Goal: Complete application form

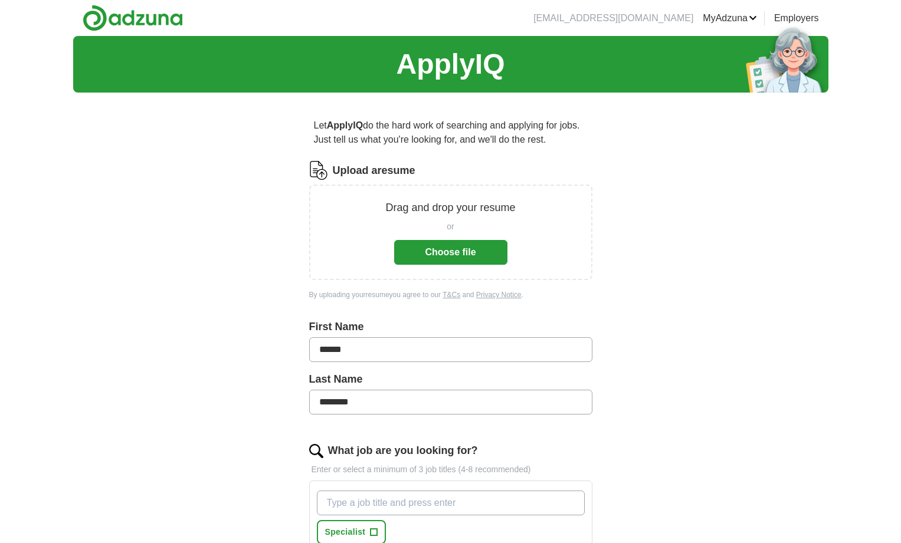
click at [444, 256] on button "Choose file" at bounding box center [450, 252] width 113 height 25
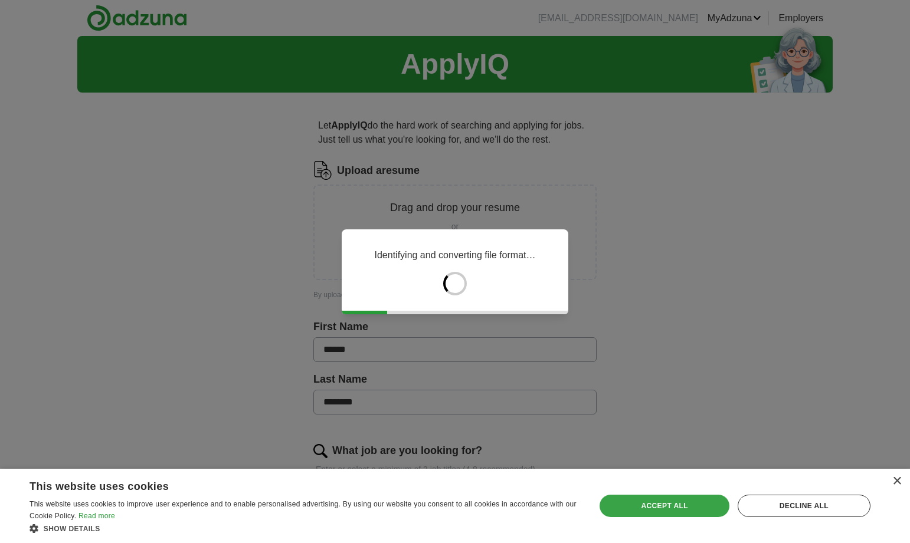
click at [681, 509] on div "Accept all" at bounding box center [663, 506] width 129 height 22
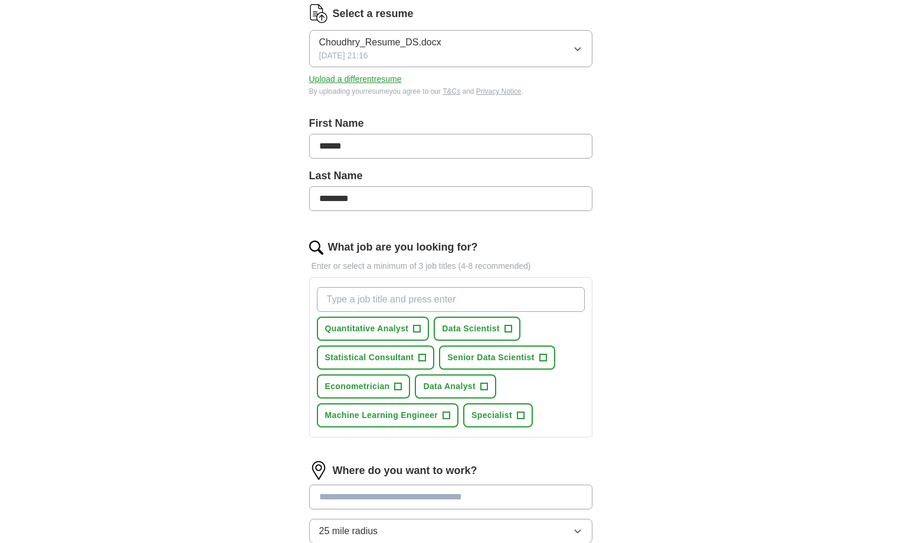
scroll to position [180, 0]
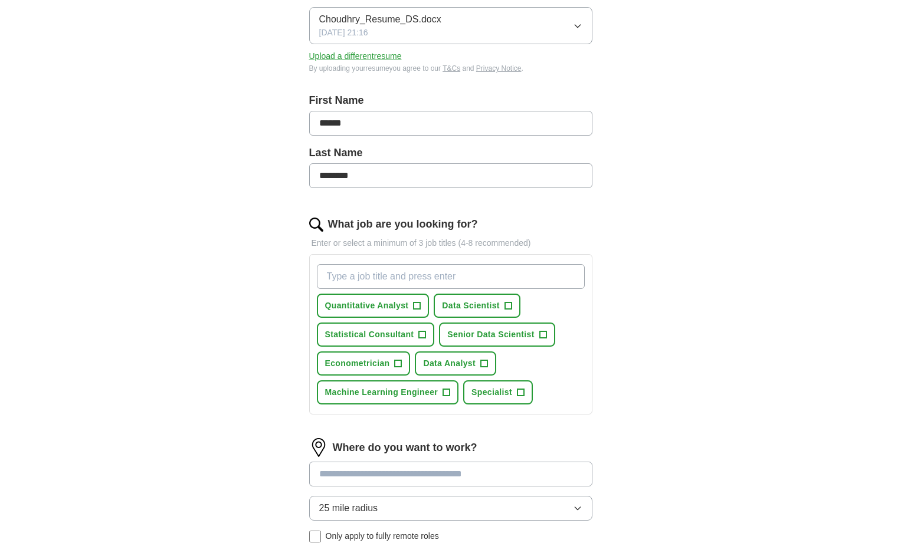
click at [415, 310] on span "+" at bounding box center [417, 305] width 7 height 9
click at [508, 309] on span "+" at bounding box center [507, 305] width 7 height 9
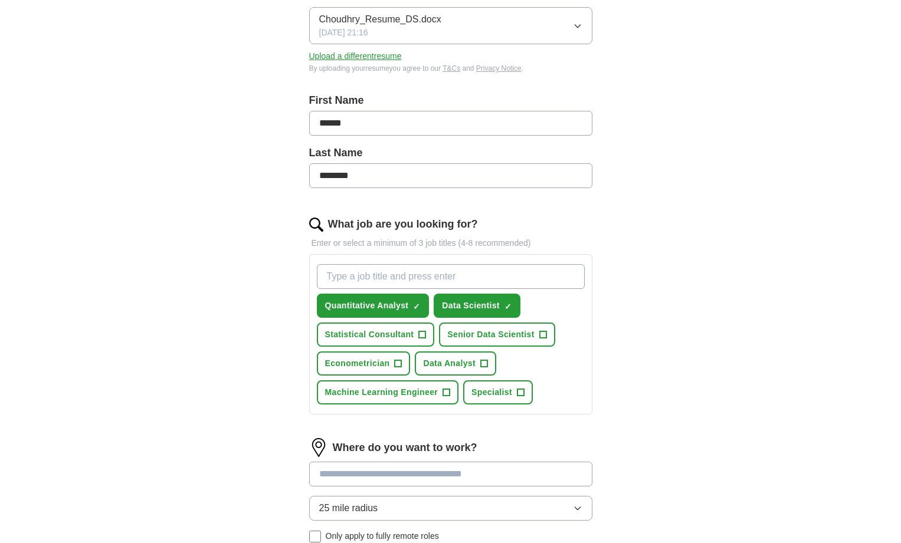
click at [541, 332] on span "+" at bounding box center [542, 334] width 7 height 9
click at [481, 364] on span "+" at bounding box center [483, 363] width 7 height 9
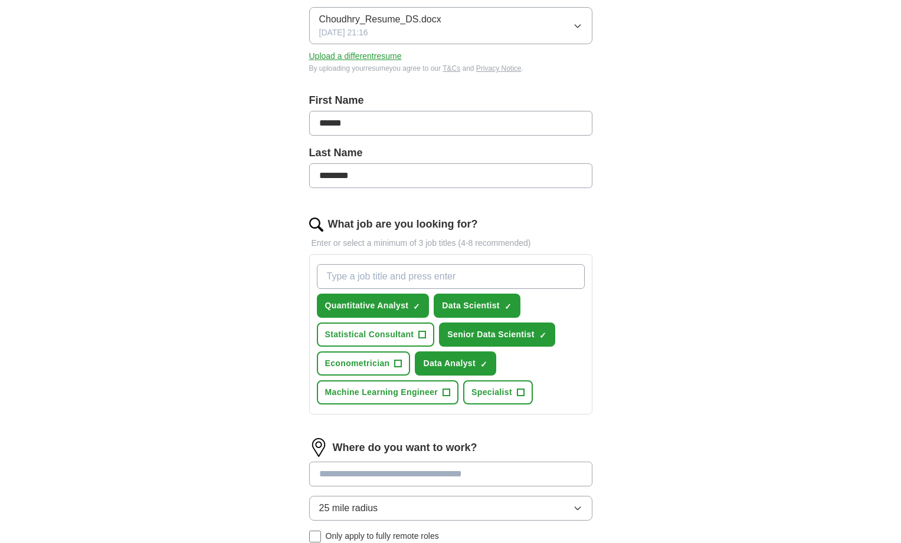
click at [450, 389] on span "+" at bounding box center [446, 392] width 7 height 9
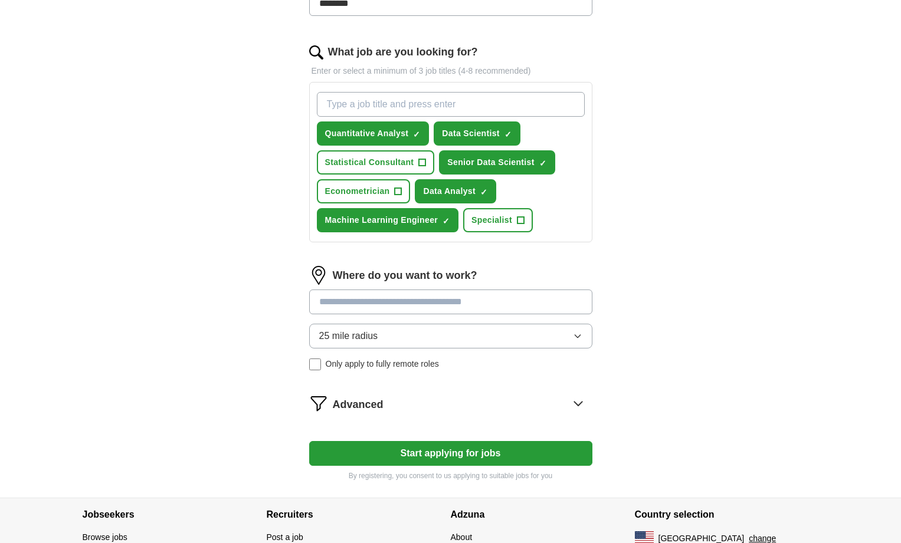
scroll to position [353, 0]
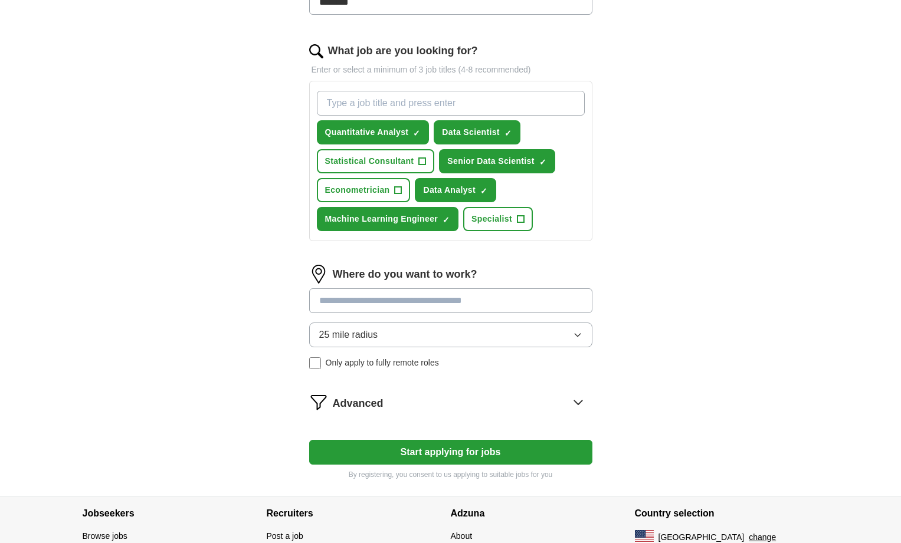
click at [470, 304] on input at bounding box center [450, 300] width 283 height 25
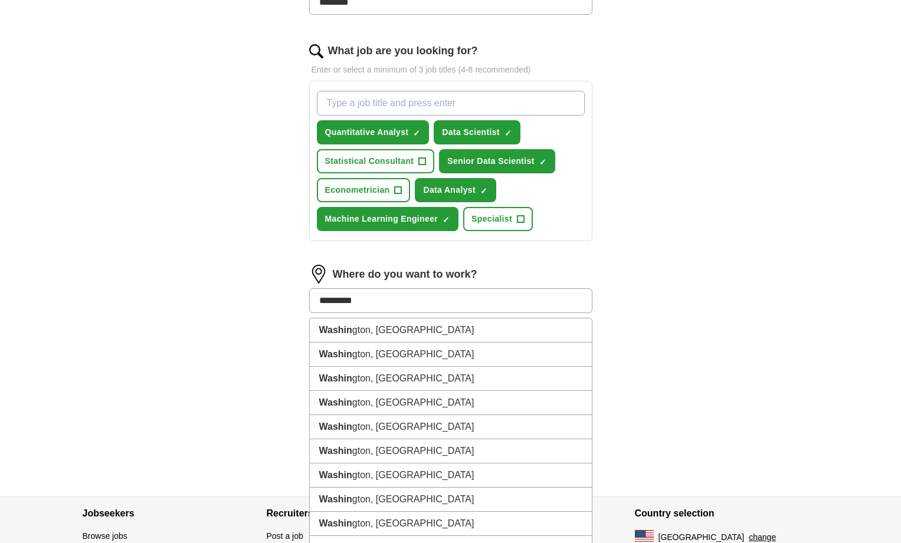
type input "**********"
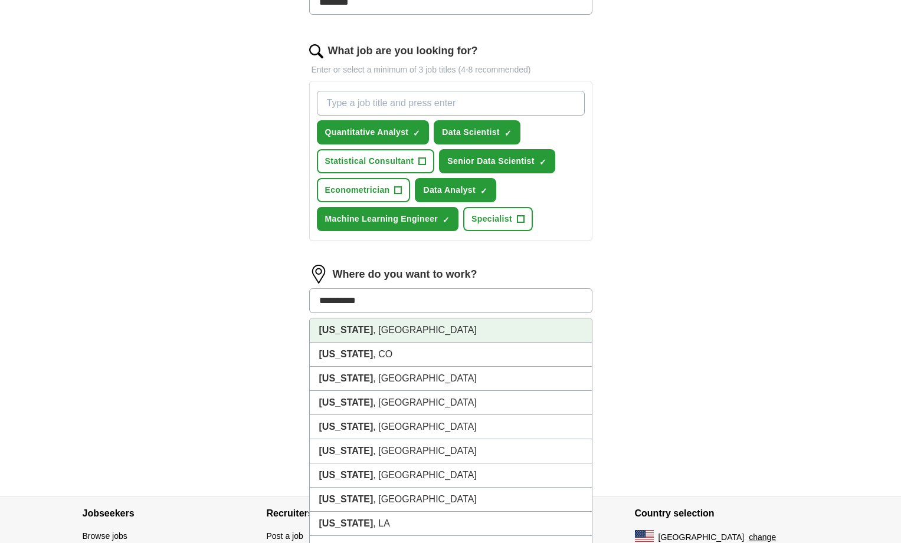
click at [393, 337] on li "[US_STATE] , [GEOGRAPHIC_DATA]" at bounding box center [451, 331] width 282 height 24
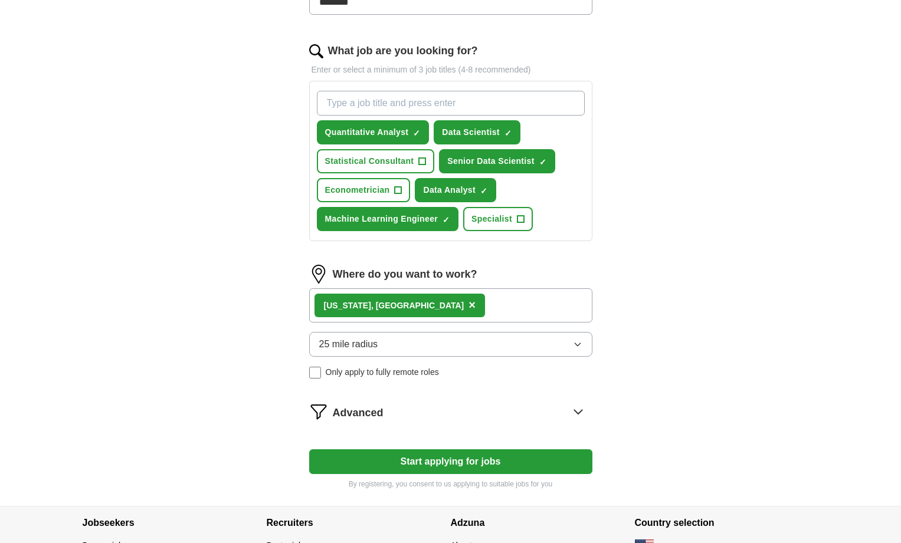
click at [356, 349] on span "25 mile radius" at bounding box center [348, 344] width 59 height 14
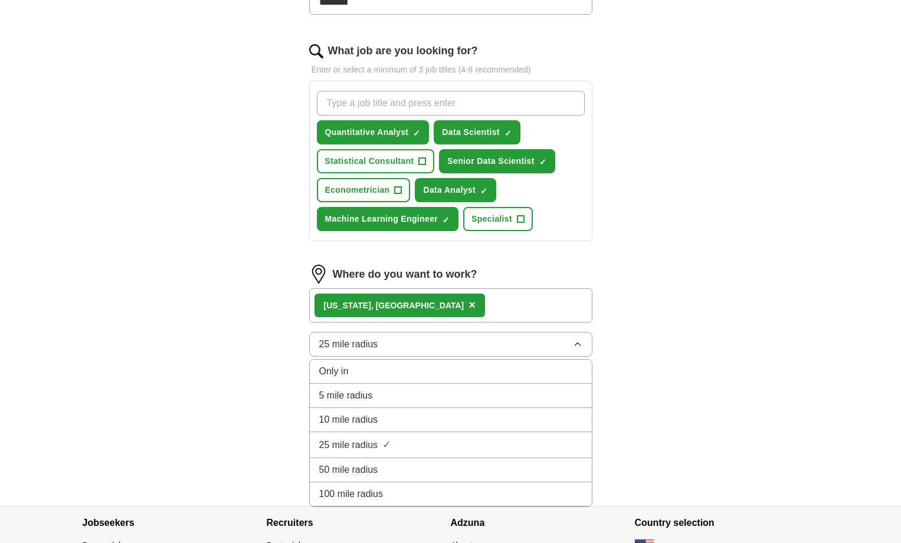
click at [378, 479] on li "50 mile radius" at bounding box center [451, 470] width 282 height 24
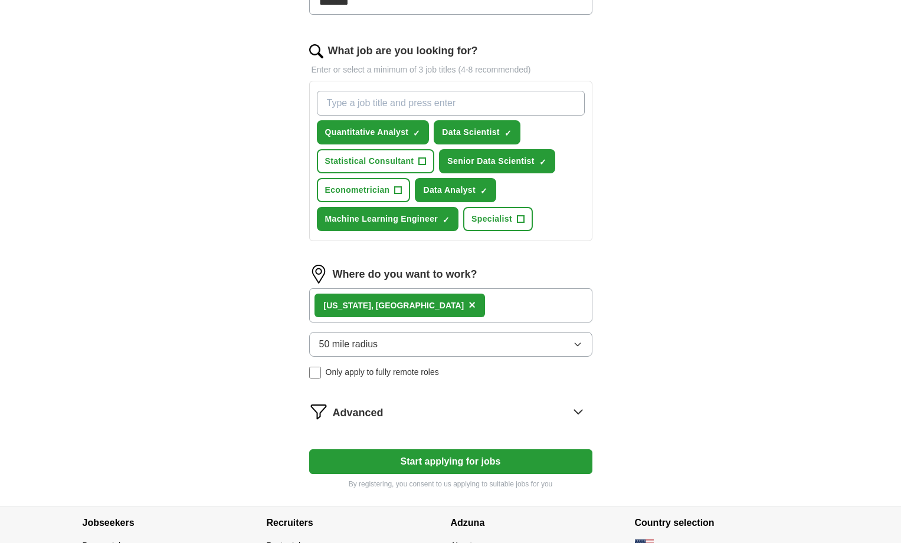
click at [339, 372] on span "Only apply to fully remote roles" at bounding box center [382, 372] width 113 height 12
click at [430, 460] on button "Start applying for jobs" at bounding box center [450, 462] width 283 height 25
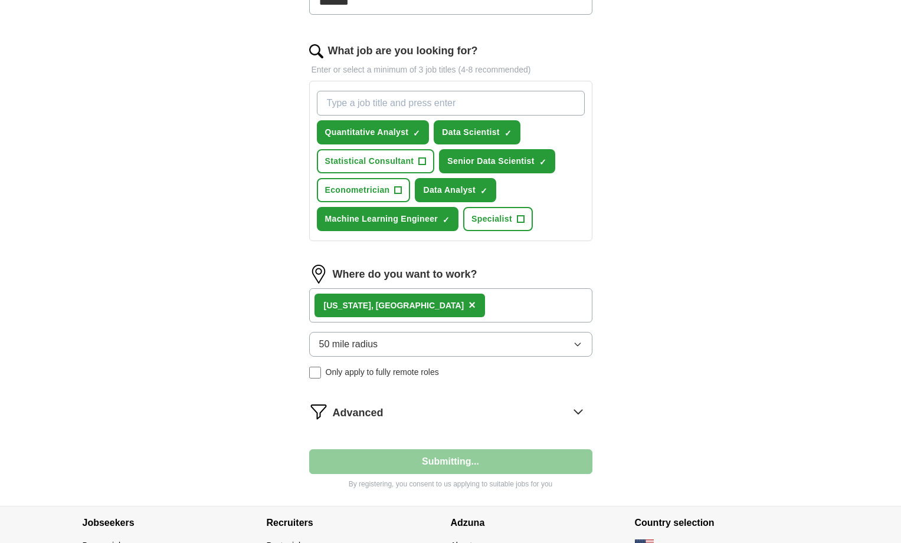
select select "**"
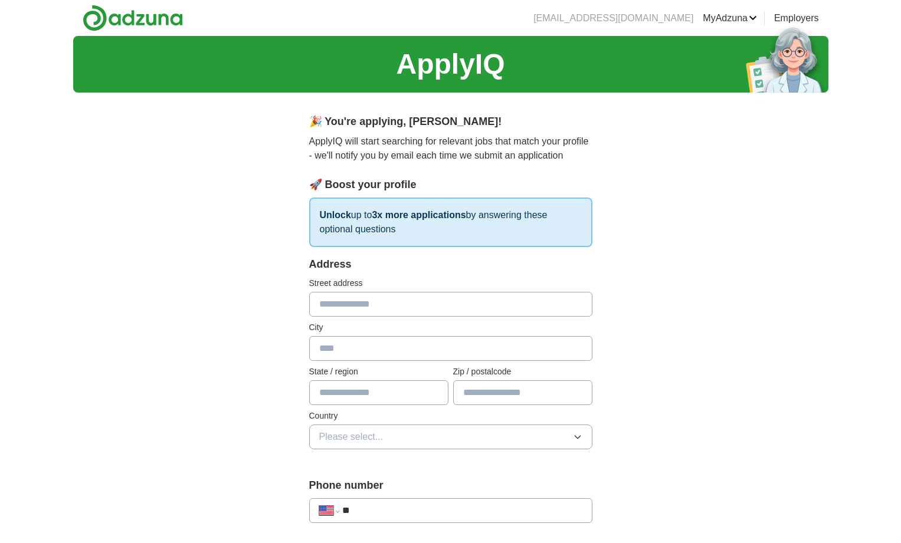
scroll to position [0, 0]
type input "**********"
type input "********"
type input "*"
type input "**"
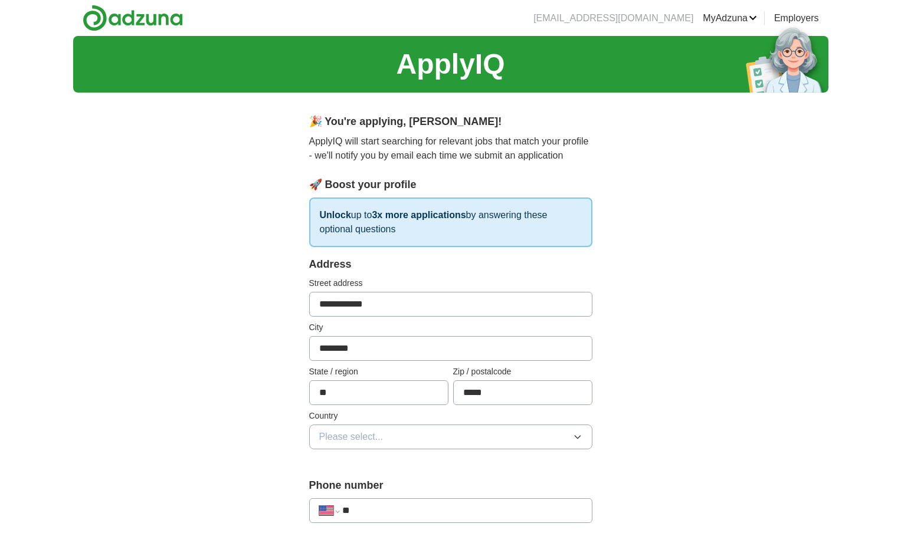
type input "*****"
click at [346, 436] on span "Please select..." at bounding box center [351, 437] width 64 height 14
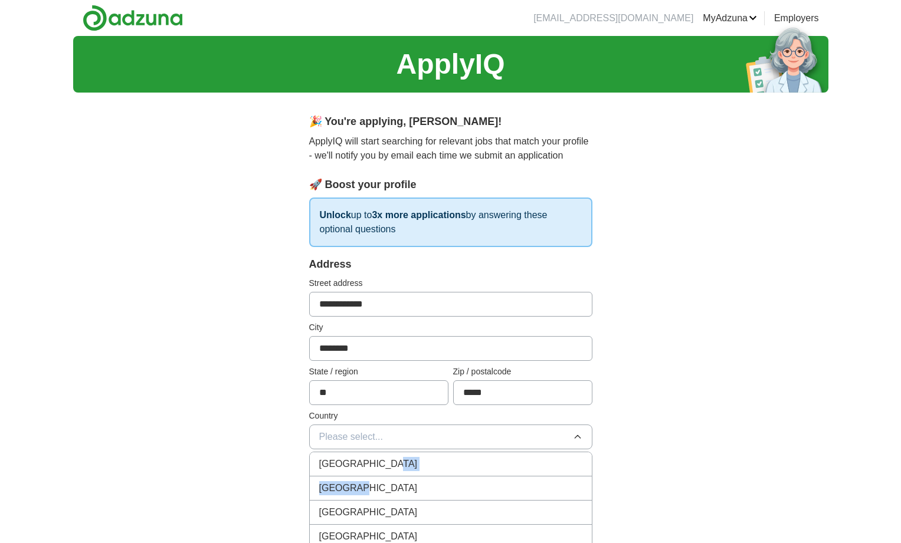
drag, startPoint x: 360, startPoint y: 476, endPoint x: 356, endPoint y: 489, distance: 13.5
click at [356, 489] on span "[GEOGRAPHIC_DATA]" at bounding box center [368, 488] width 99 height 14
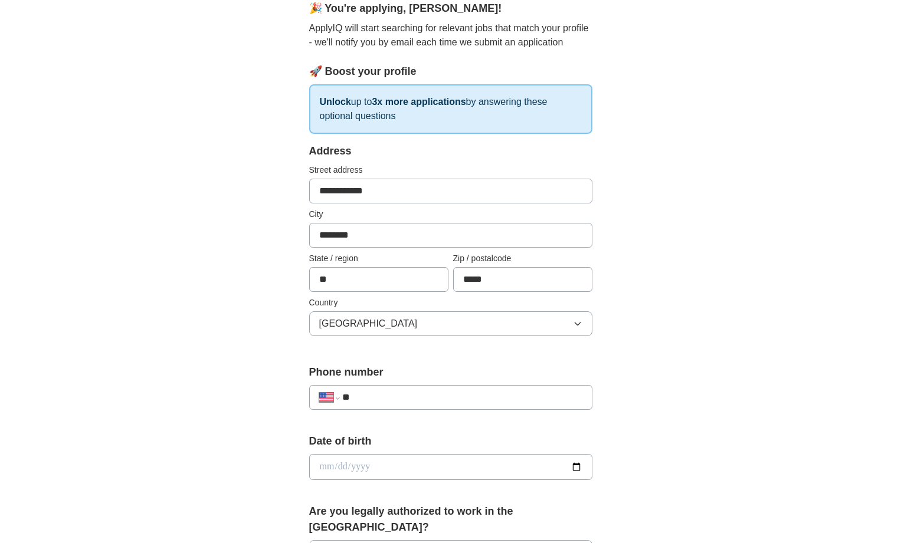
scroll to position [156, 0]
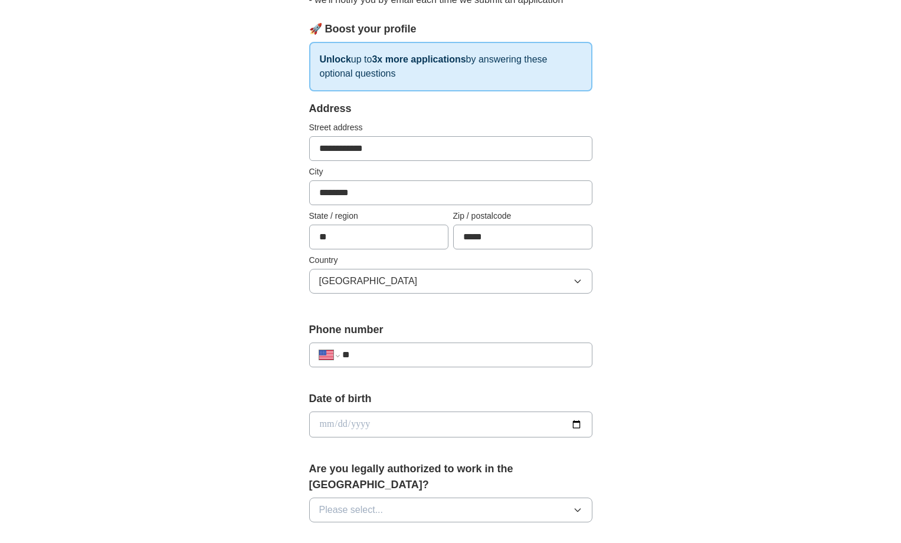
click at [409, 355] on input "**" at bounding box center [462, 355] width 240 height 14
type input "**********"
click at [377, 422] on input "date" at bounding box center [450, 425] width 283 height 26
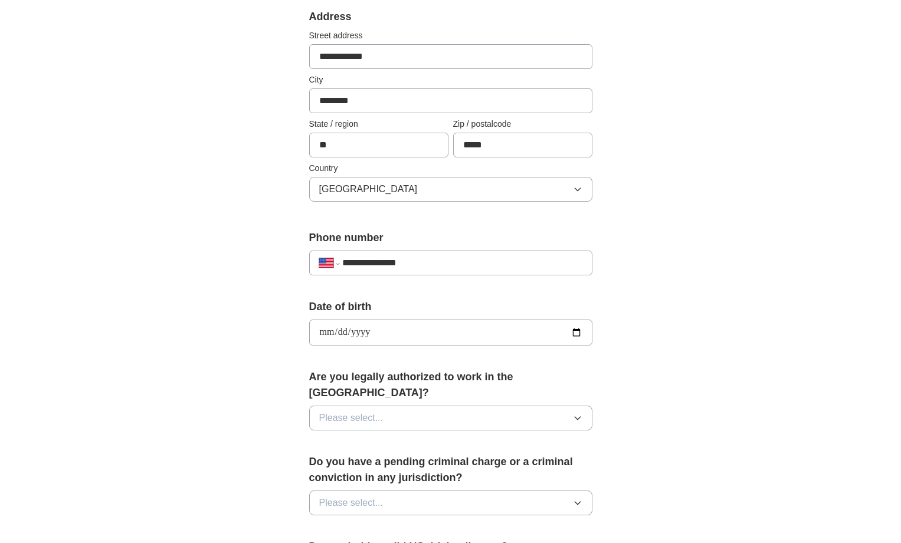
scroll to position [262, 0]
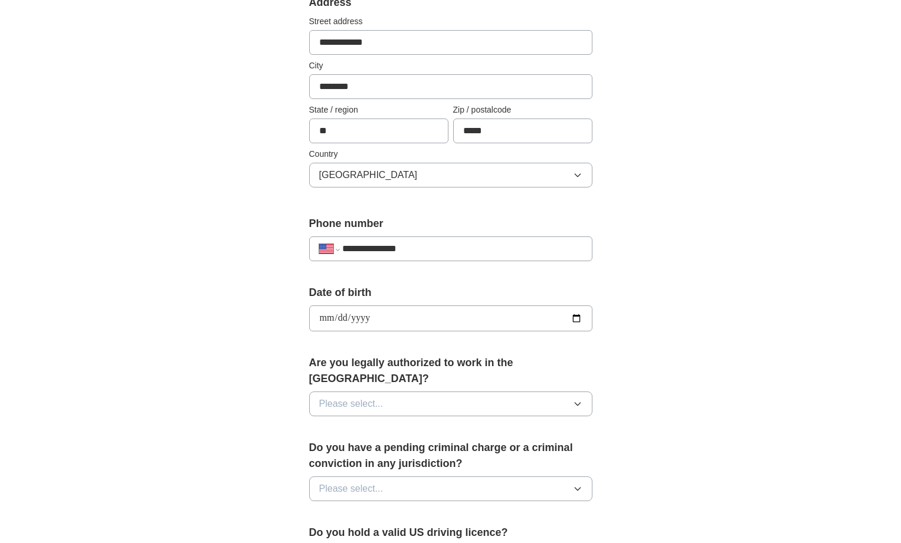
type input "**********"
click at [442, 392] on button "Please select..." at bounding box center [450, 404] width 283 height 25
click at [428, 424] on div "Yes" at bounding box center [450, 431] width 263 height 14
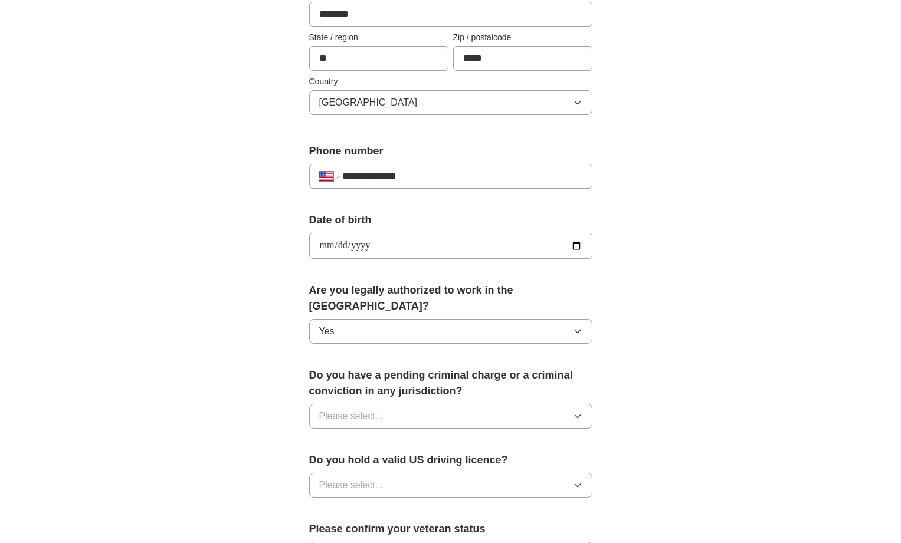
click at [437, 404] on button "Please select..." at bounding box center [450, 416] width 283 height 25
click at [411, 461] on div "No" at bounding box center [450, 468] width 263 height 14
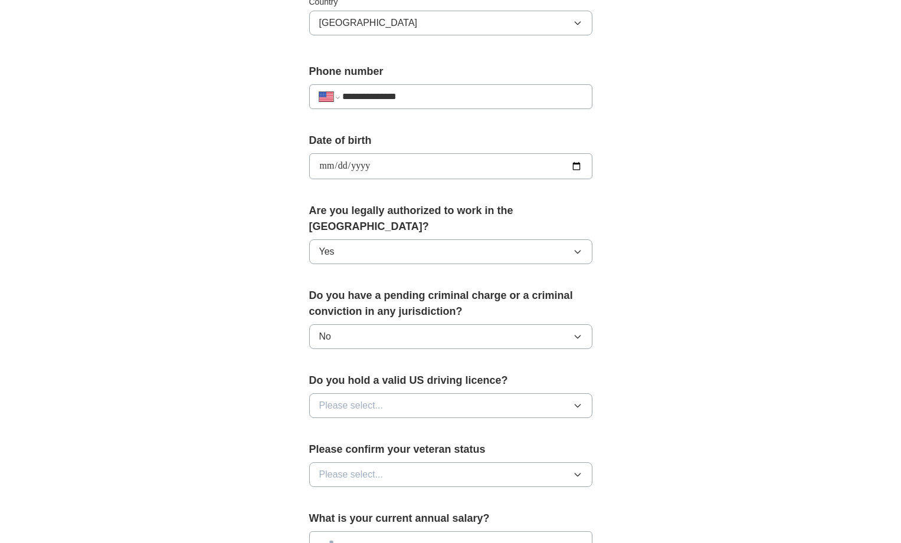
scroll to position [418, 0]
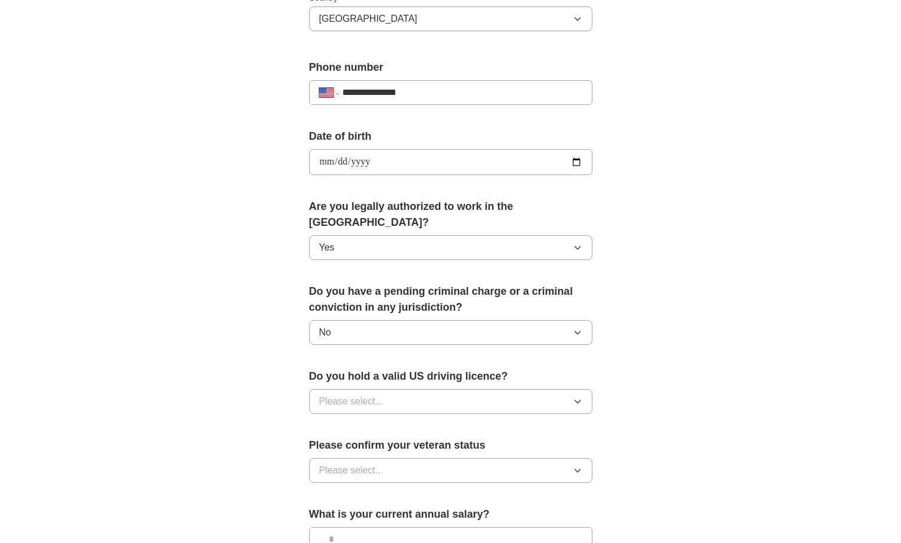
click at [398, 389] on button "Please select..." at bounding box center [450, 401] width 283 height 25
click at [388, 422] on div "Yes" at bounding box center [450, 429] width 263 height 14
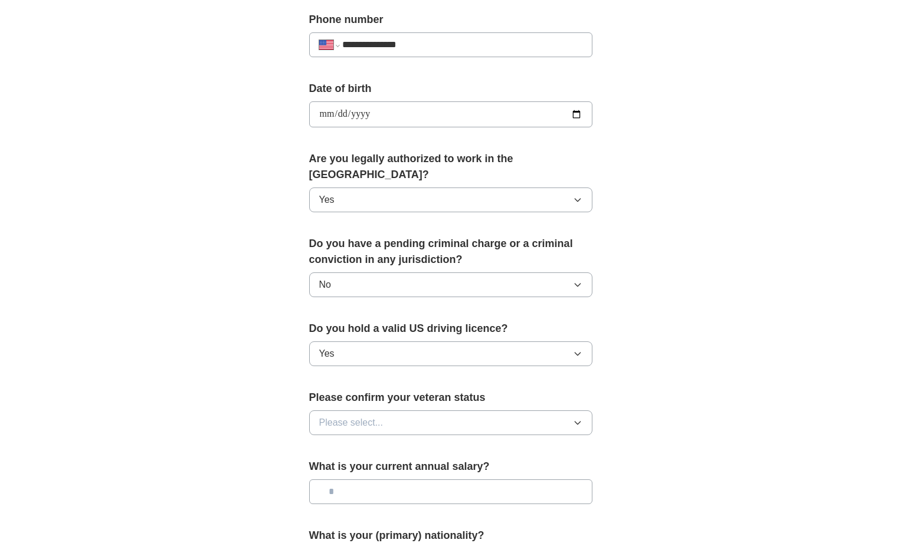
scroll to position [470, 0]
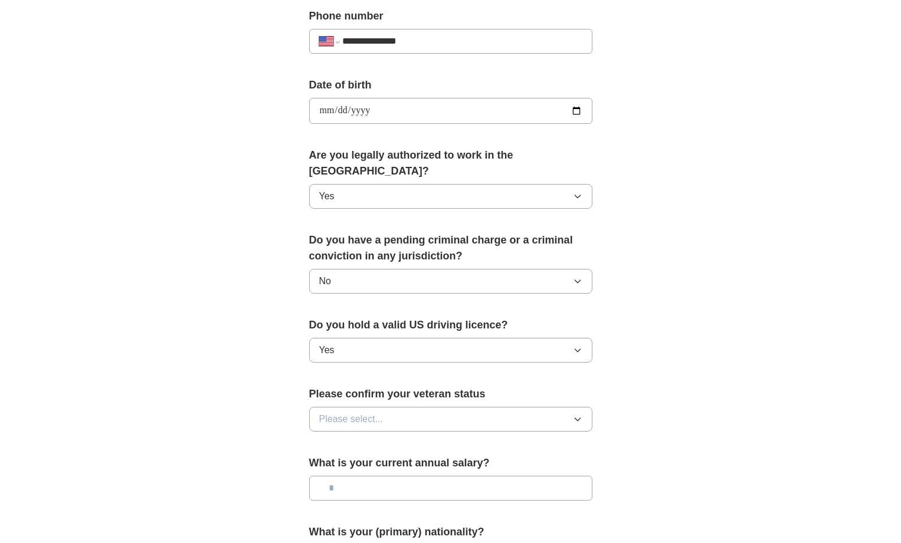
click at [386, 407] on button "Please select..." at bounding box center [450, 419] width 283 height 25
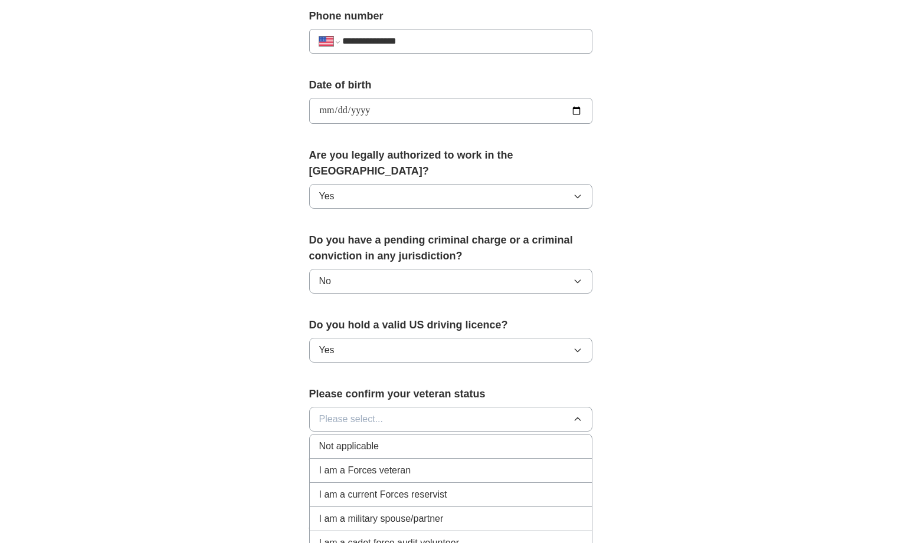
scroll to position [579, 0]
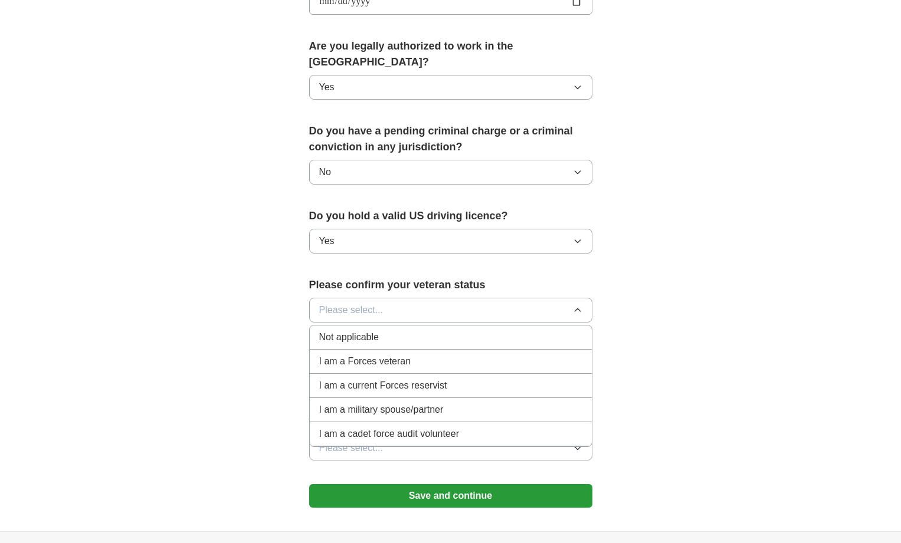
click at [390, 330] on div "Not applicable" at bounding box center [450, 337] width 263 height 14
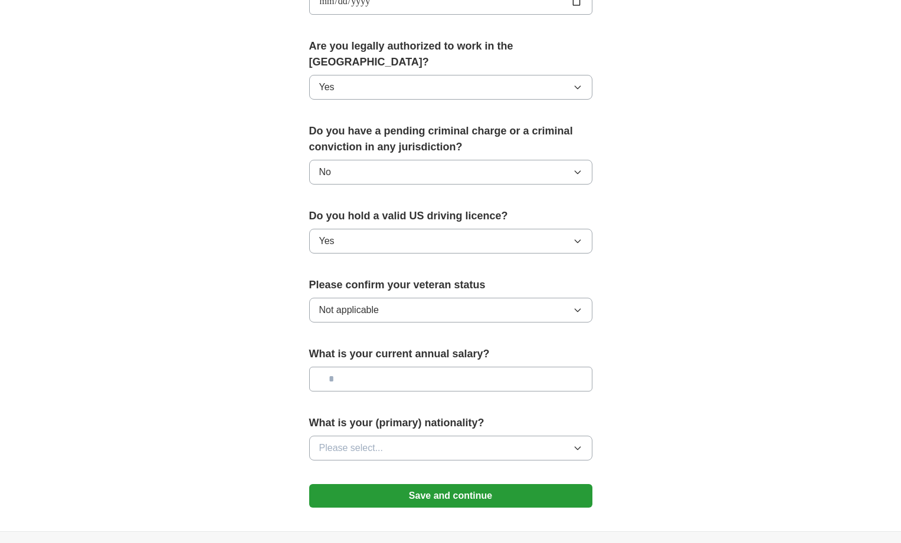
click at [386, 367] on input "text" at bounding box center [450, 379] width 283 height 25
click at [400, 415] on label "What is your (primary) nationality?" at bounding box center [450, 423] width 283 height 16
click at [398, 436] on button "Please select..." at bounding box center [450, 448] width 283 height 25
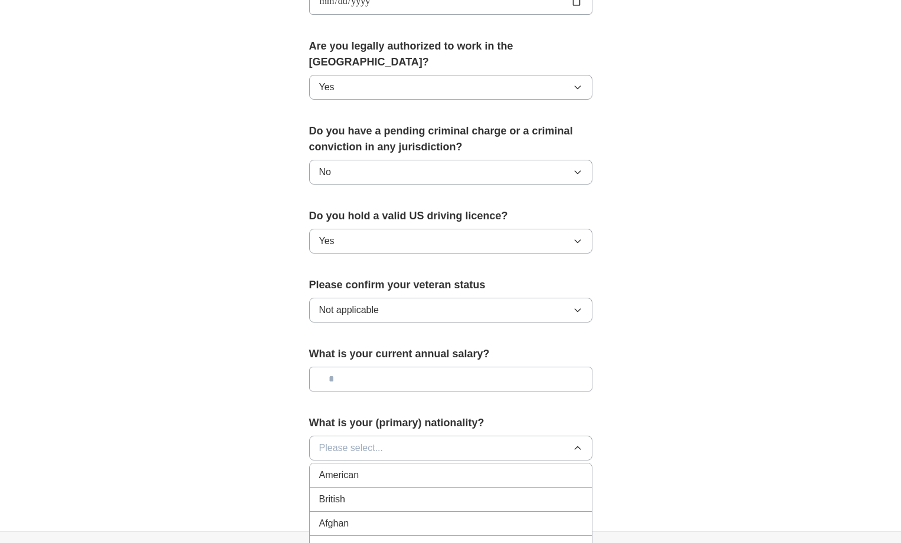
click at [388, 468] on div "American" at bounding box center [450, 475] width 263 height 14
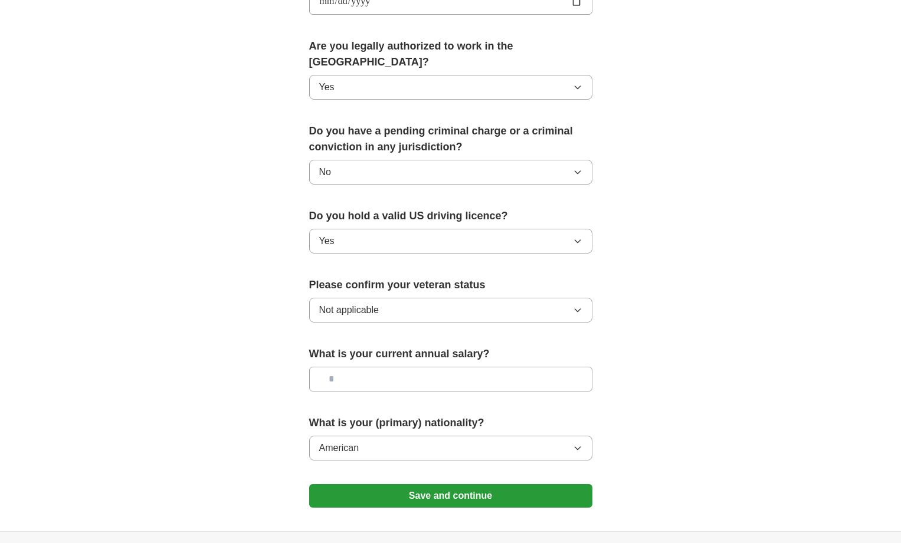
click at [401, 484] on button "Save and continue" at bounding box center [450, 496] width 283 height 24
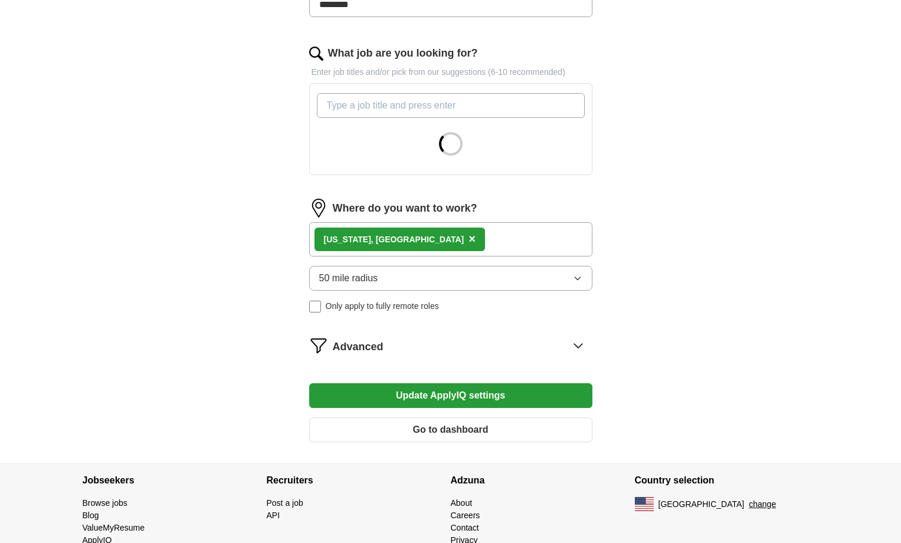
scroll to position [352, 0]
click at [556, 342] on form "Select a resume Choudhry_Resume_DS.docx [DATE] 01:16 Upload a different resume …" at bounding box center [450, 130] width 283 height 642
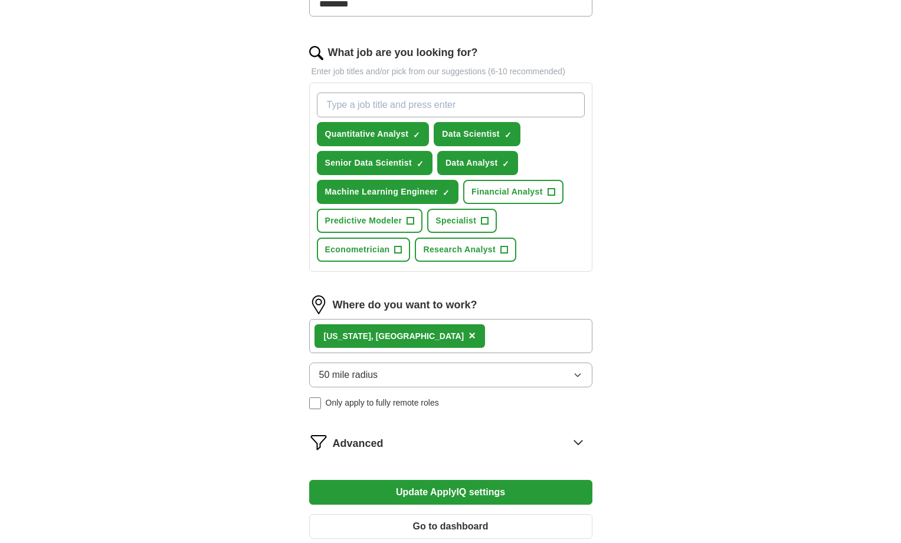
click at [699, 314] on div "ApplyIQ Let ApplyIQ do the hard work of searching and applying for jobs. Just t…" at bounding box center [450, 122] width 755 height 876
click at [578, 441] on icon at bounding box center [578, 442] width 19 height 19
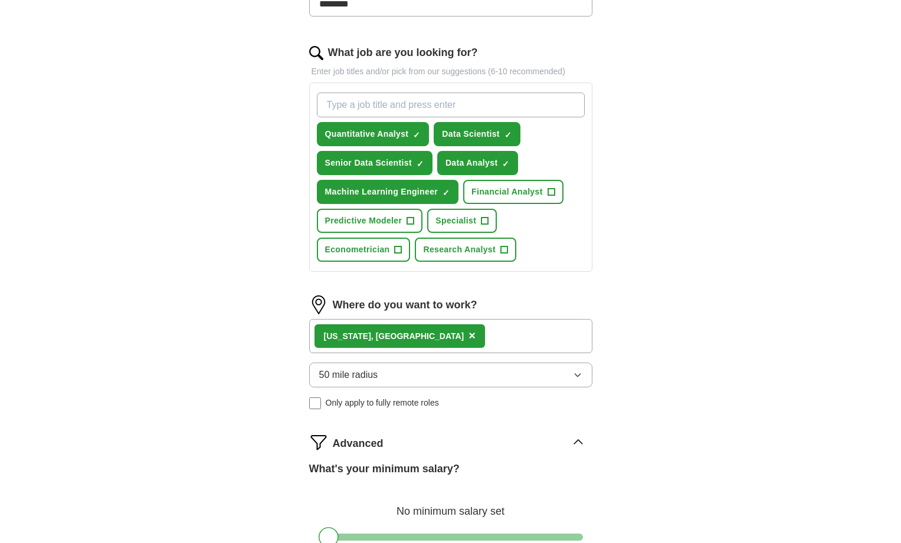
scroll to position [498, 0]
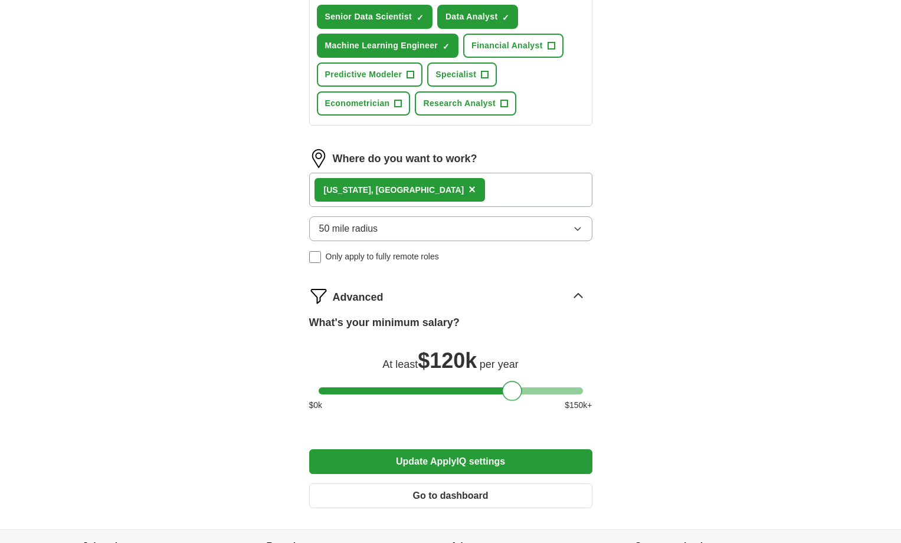
drag, startPoint x: 325, startPoint y: 388, endPoint x: 509, endPoint y: 395, distance: 184.2
click at [509, 395] on div at bounding box center [512, 391] width 20 height 20
click at [525, 467] on button "Update ApplyIQ settings" at bounding box center [450, 462] width 283 height 25
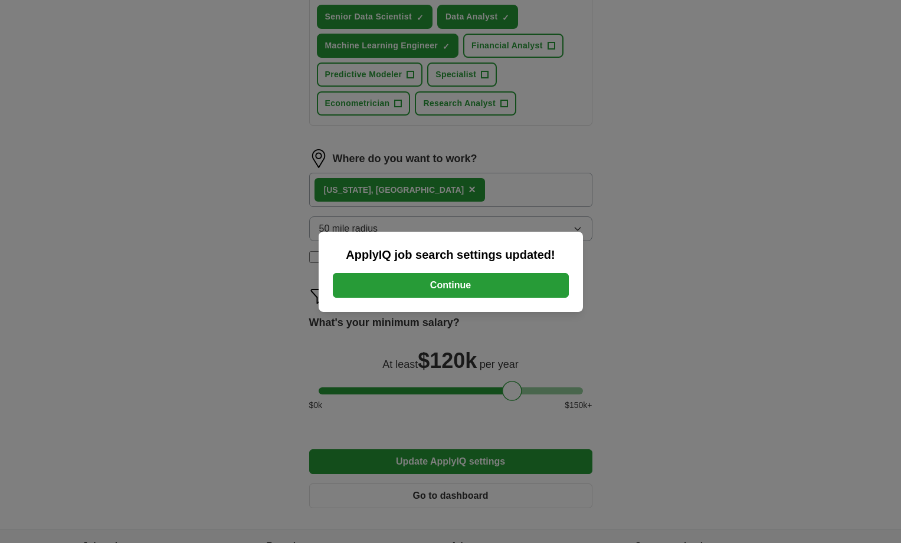
click at [507, 286] on button "Continue" at bounding box center [451, 285] width 236 height 25
